Goal: Navigation & Orientation: Understand site structure

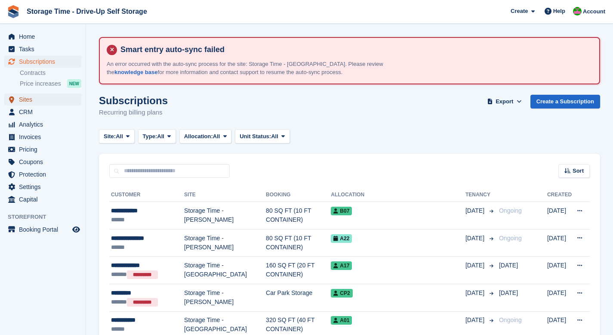
click at [25, 99] on span "Sites" at bounding box center [45, 99] width 52 height 12
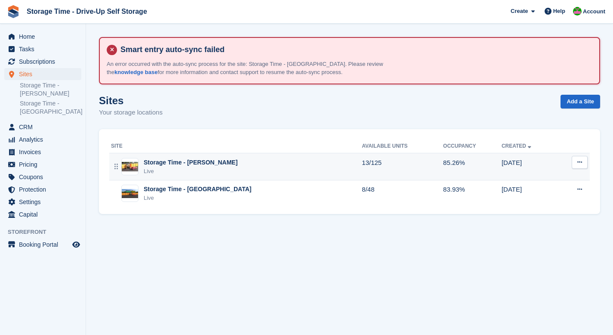
click at [203, 168] on div "Live" at bounding box center [191, 171] width 94 height 9
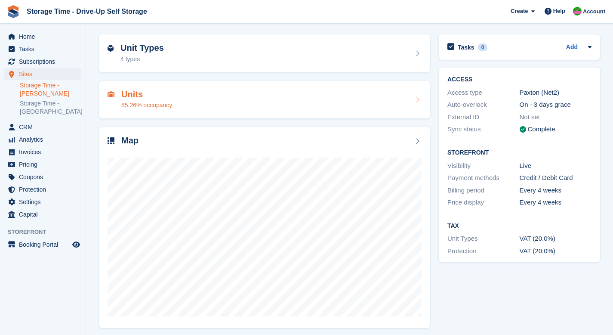
scroll to position [90, 0]
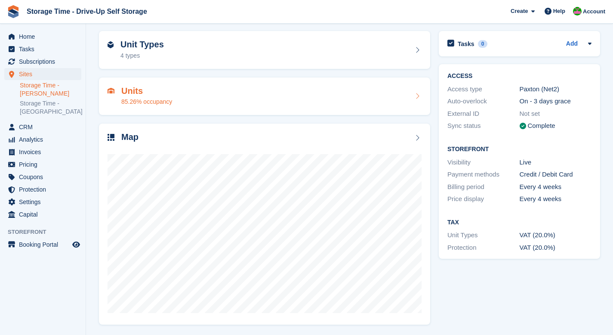
click at [201, 100] on div "Units 85.26% occupancy" at bounding box center [265, 96] width 314 height 21
click at [142, 52] on div "4 types" at bounding box center [142, 55] width 43 height 9
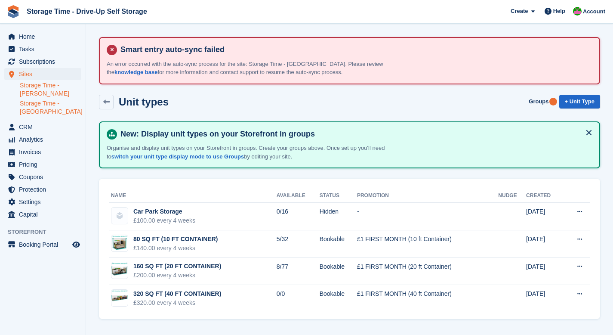
click at [41, 105] on link "Storage Time - [GEOGRAPHIC_DATA]" at bounding box center [51, 107] width 62 height 16
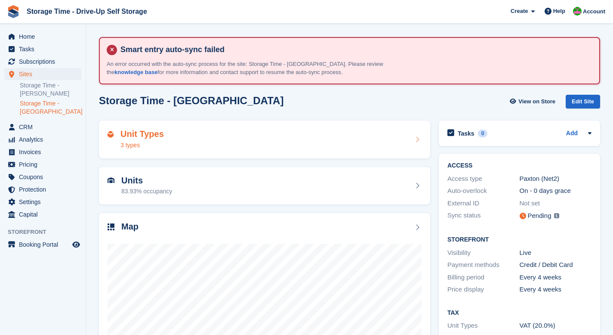
click at [213, 144] on div "Unit Types 3 types" at bounding box center [265, 139] width 314 height 21
